Goal: Task Accomplishment & Management: Use online tool/utility

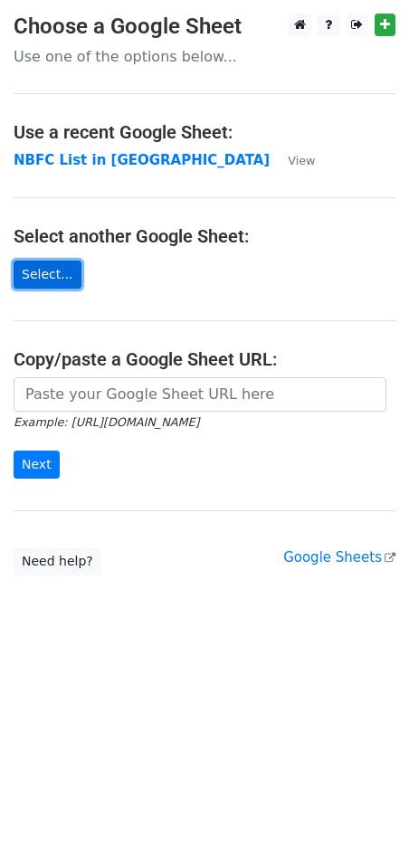
click at [68, 275] on link "Select..." at bounding box center [48, 275] width 68 height 28
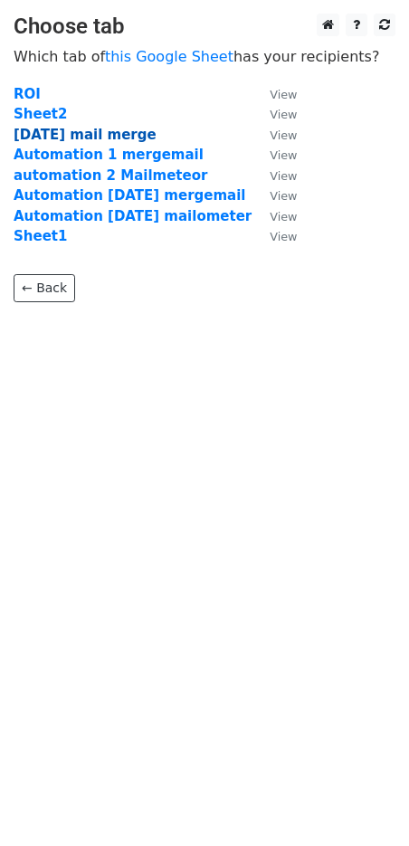
click at [100, 137] on strong "20th aug mail merge" at bounding box center [85, 135] width 143 height 16
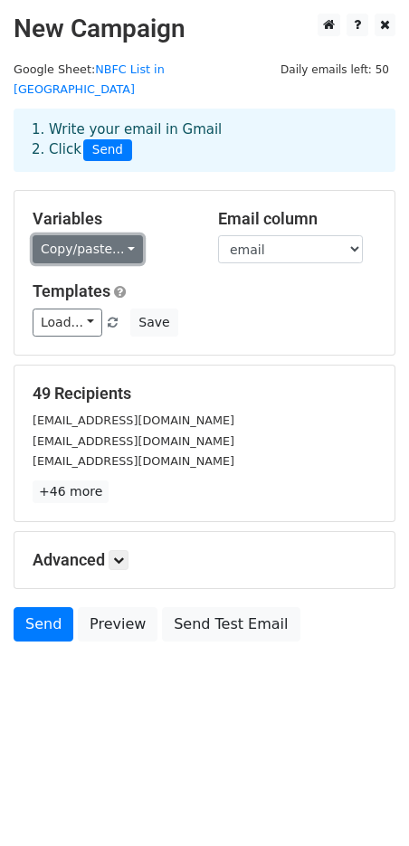
click at [114, 235] on link "Copy/paste..." at bounding box center [88, 249] width 110 height 28
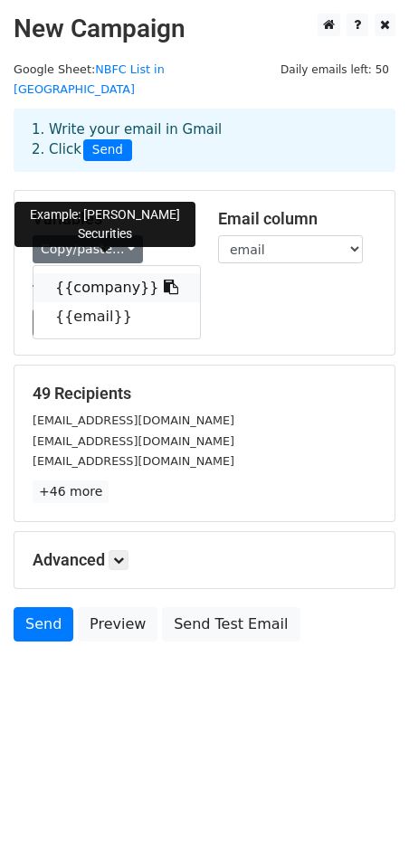
click at [108, 273] on link "{{company}}" at bounding box center [116, 287] width 167 height 29
